Goal: Task Accomplishment & Management: Complete application form

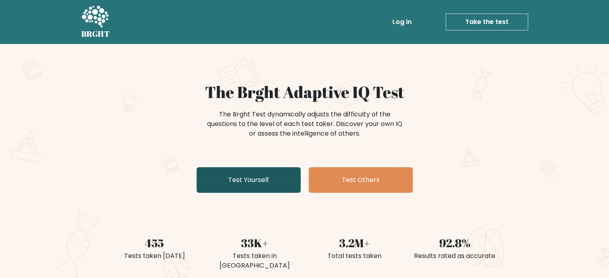
click at [236, 184] on link "Test Yourself" at bounding box center [249, 180] width 104 height 26
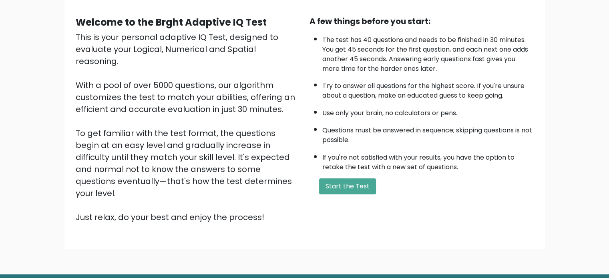
scroll to position [88, 0]
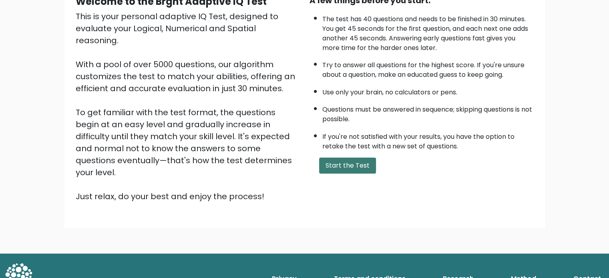
click at [327, 161] on button "Start the Test" at bounding box center [347, 166] width 57 height 16
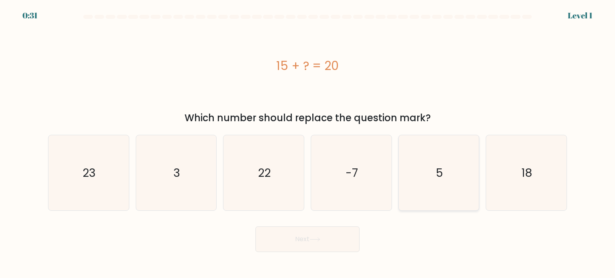
click at [459, 149] on icon "5" at bounding box center [438, 172] width 75 height 75
click at [308, 143] on input "e. 5" at bounding box center [308, 141] width 0 height 4
radio input "true"
click at [330, 233] on button "Next" at bounding box center [308, 240] width 104 height 26
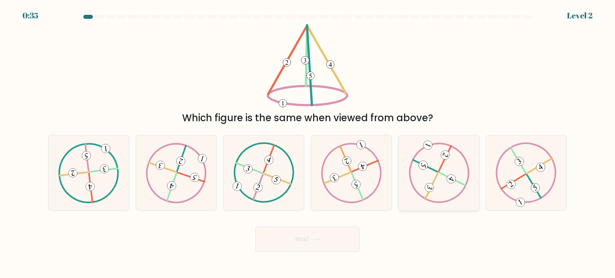
click at [463, 189] on 247 at bounding box center [439, 173] width 78 height 78
click at [308, 143] on input "e." at bounding box center [308, 141] width 0 height 4
radio input "true"
click at [324, 245] on button "Next" at bounding box center [308, 240] width 104 height 26
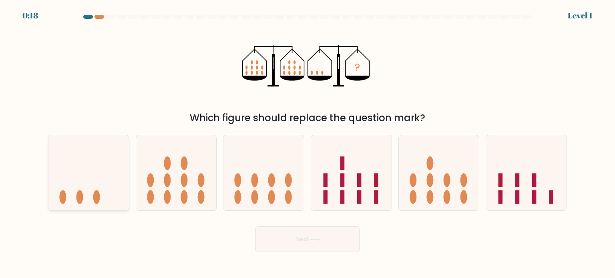
click at [81, 167] on icon at bounding box center [88, 173] width 80 height 66
click at [308, 143] on input "a." at bounding box center [308, 141] width 0 height 4
radio input "true"
click at [276, 241] on button "Next" at bounding box center [308, 240] width 104 height 26
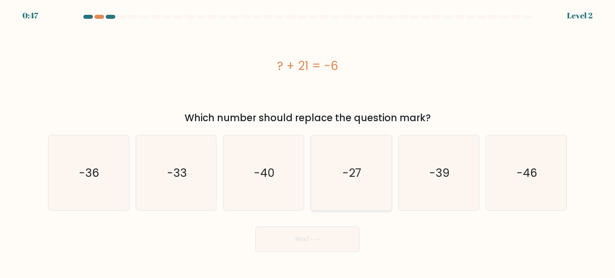
click at [348, 169] on text "-27" at bounding box center [352, 173] width 19 height 16
click at [308, 143] on input "d. -27" at bounding box center [308, 141] width 0 height 4
radio input "true"
click at [326, 244] on button "Next" at bounding box center [308, 240] width 104 height 26
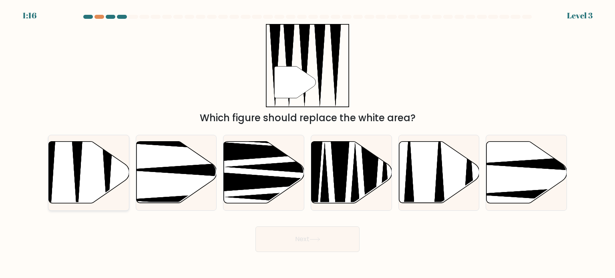
click at [95, 177] on icon at bounding box center [89, 173] width 80 height 62
click at [308, 143] on input "a." at bounding box center [308, 141] width 0 height 4
radio input "true"
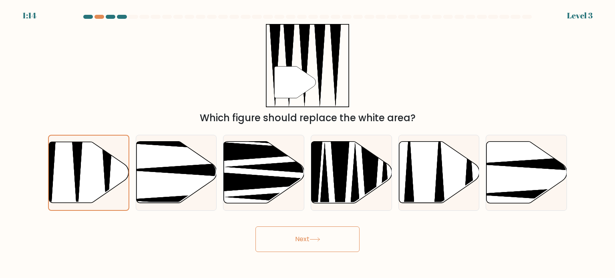
click at [284, 237] on button "Next" at bounding box center [308, 240] width 104 height 26
